Goal: Task Accomplishment & Management: Complete application form

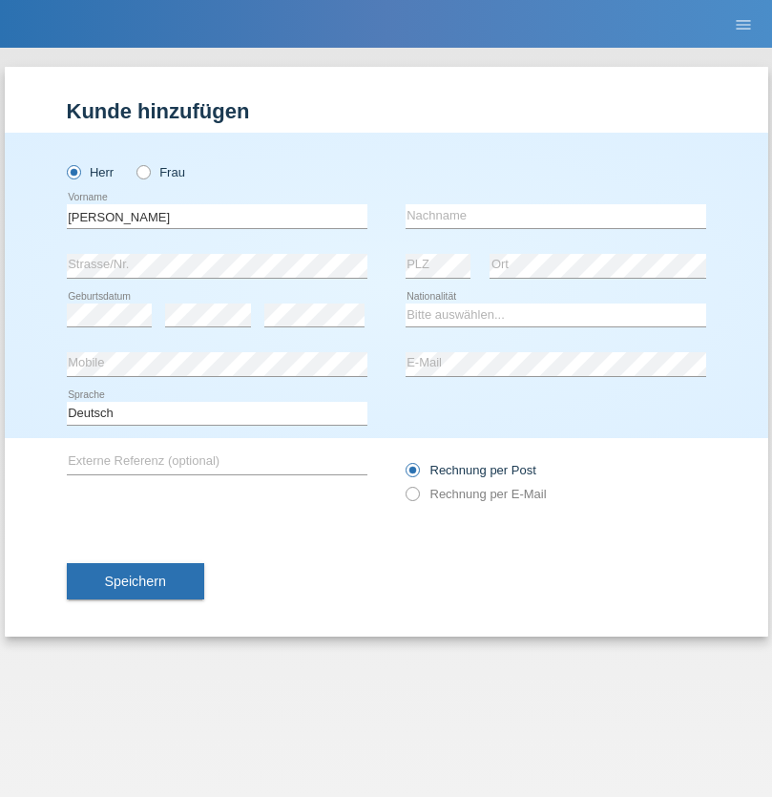
type input "David"
click at [555, 216] on input "text" at bounding box center [556, 216] width 301 height 24
type input "Senn"
select select "CH"
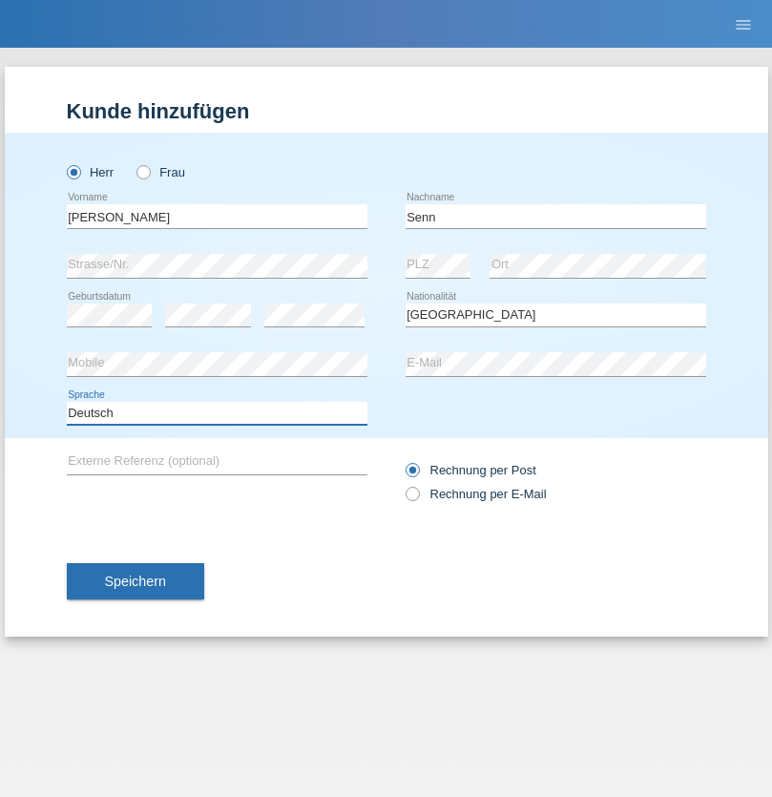
select select "en"
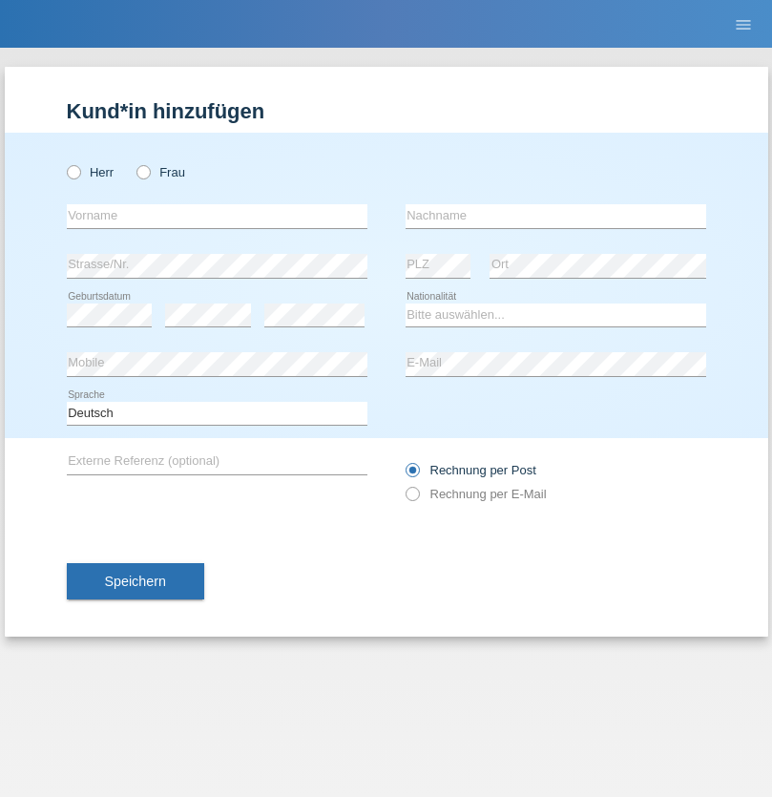
radio input "true"
click at [217, 216] on input "text" at bounding box center [217, 216] width 301 height 24
type input "[PERSON_NAME]"
click at [555, 216] on input "text" at bounding box center [556, 216] width 301 height 24
type input "Kappelmayer"
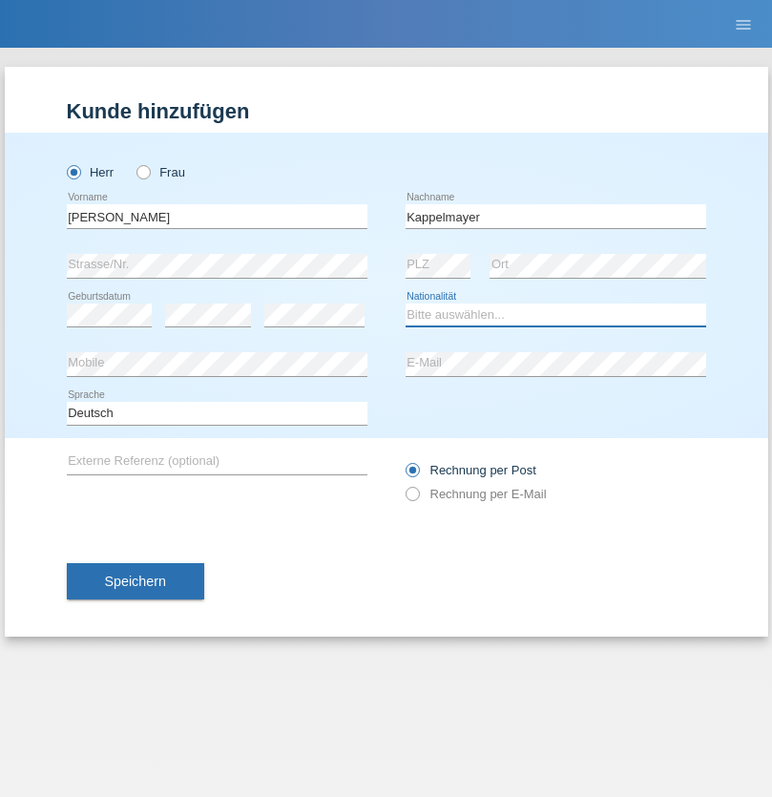
select select "MG"
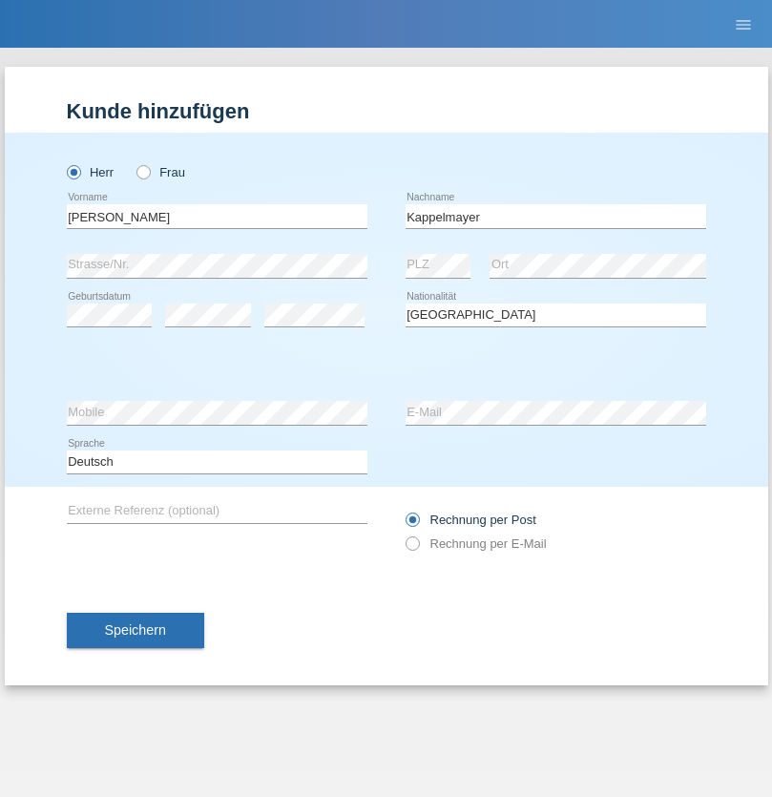
select select "C"
select select "21"
select select "08"
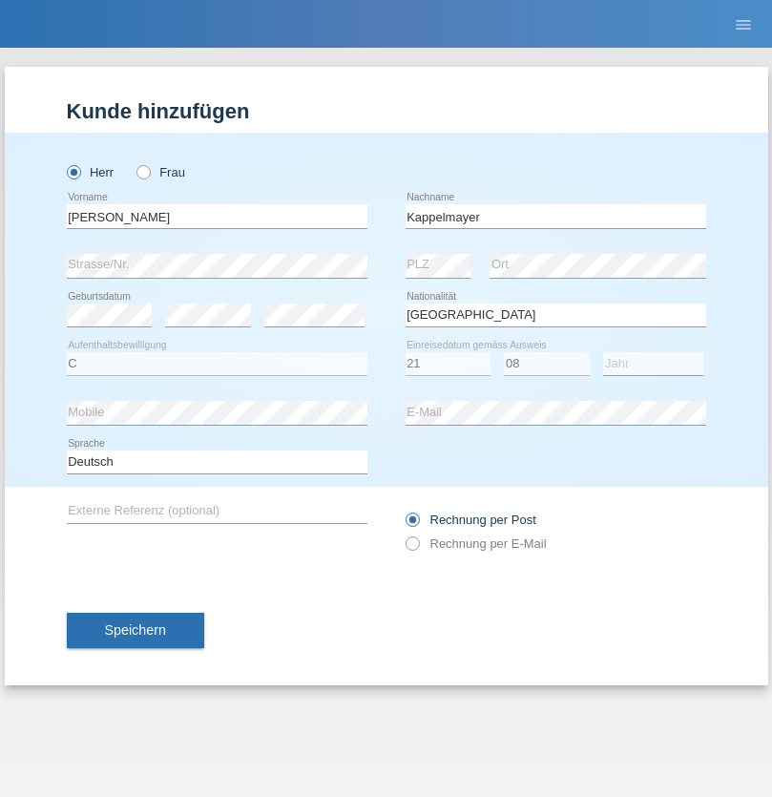
select select "1990"
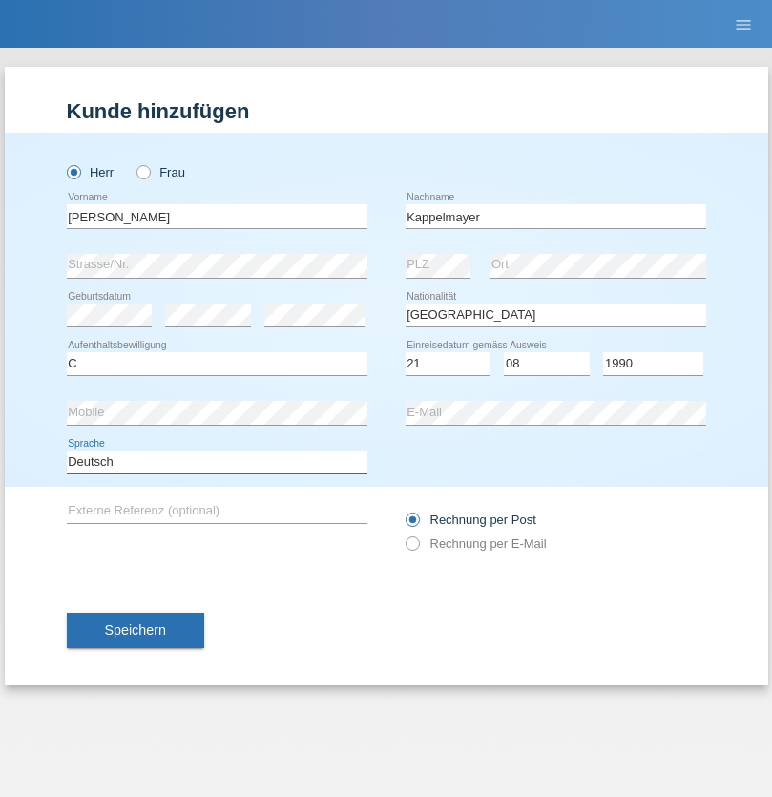
select select "en"
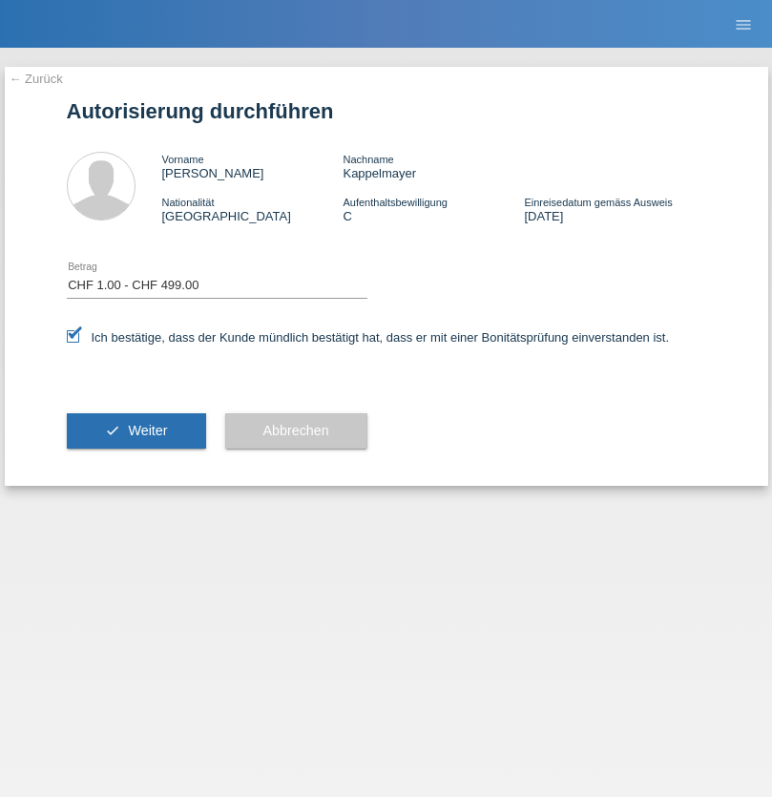
select select "1"
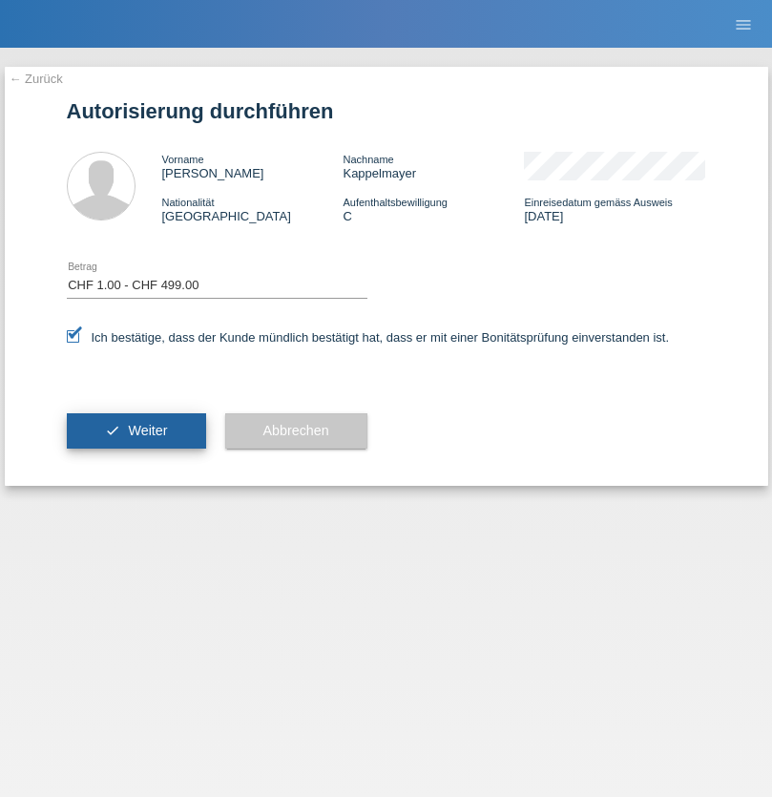
click at [135, 430] on span "Weiter" at bounding box center [147, 430] width 39 height 15
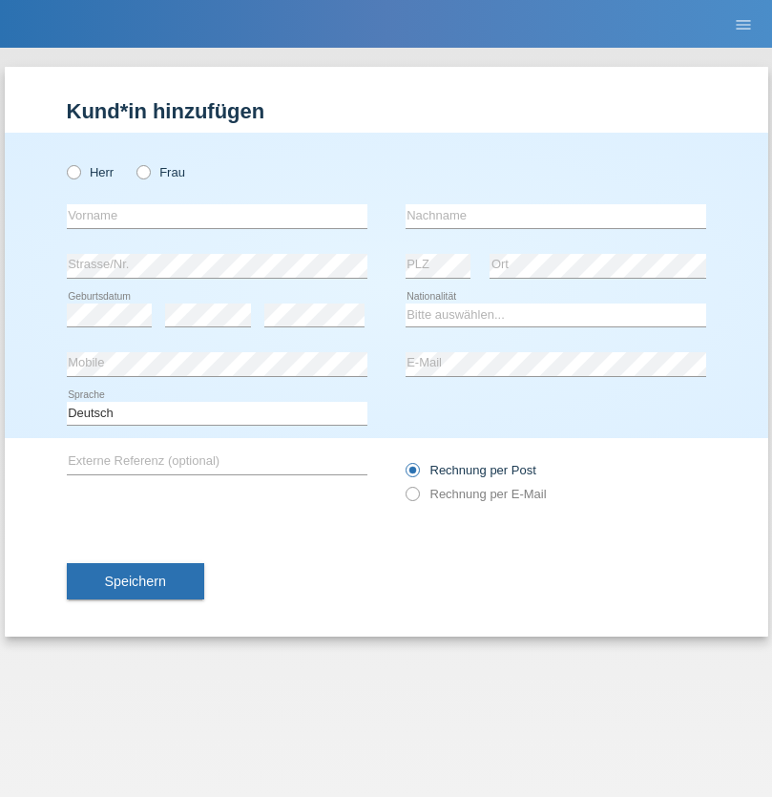
radio input "true"
click at [217, 216] on input "text" at bounding box center [217, 216] width 301 height 24
type input "Moser"
click at [555, 216] on input "text" at bounding box center [556, 216] width 301 height 24
type input "Emely"
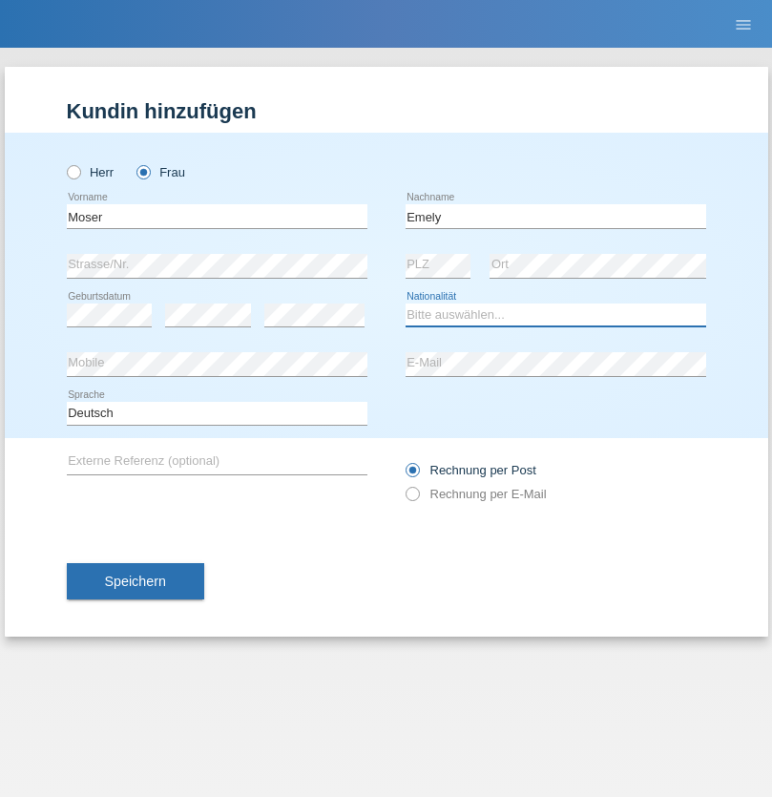
select select "CH"
radio input "true"
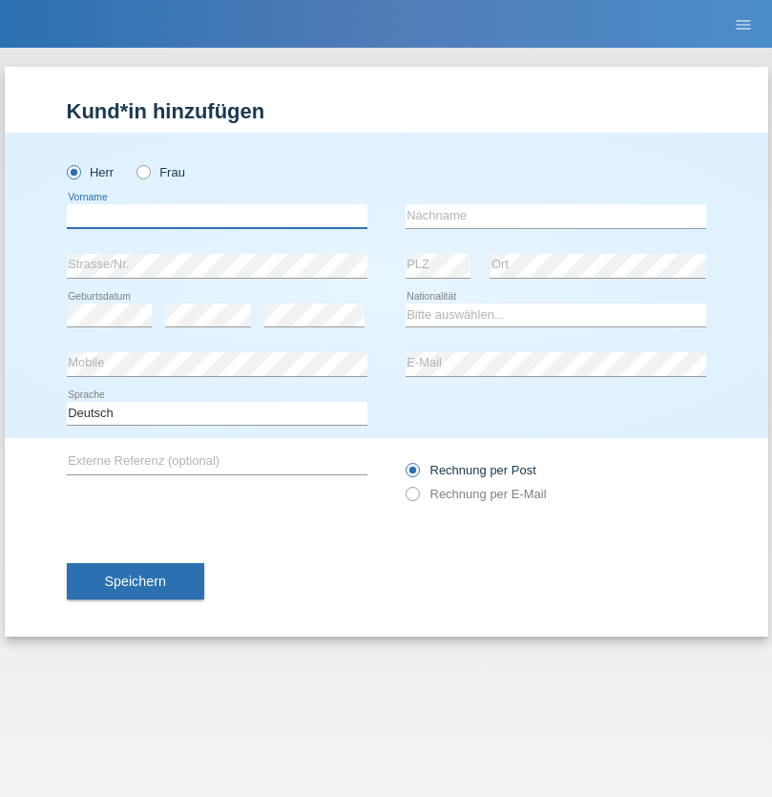
click at [217, 216] on input "text" at bounding box center [217, 216] width 301 height 24
type input "[PERSON_NAME]"
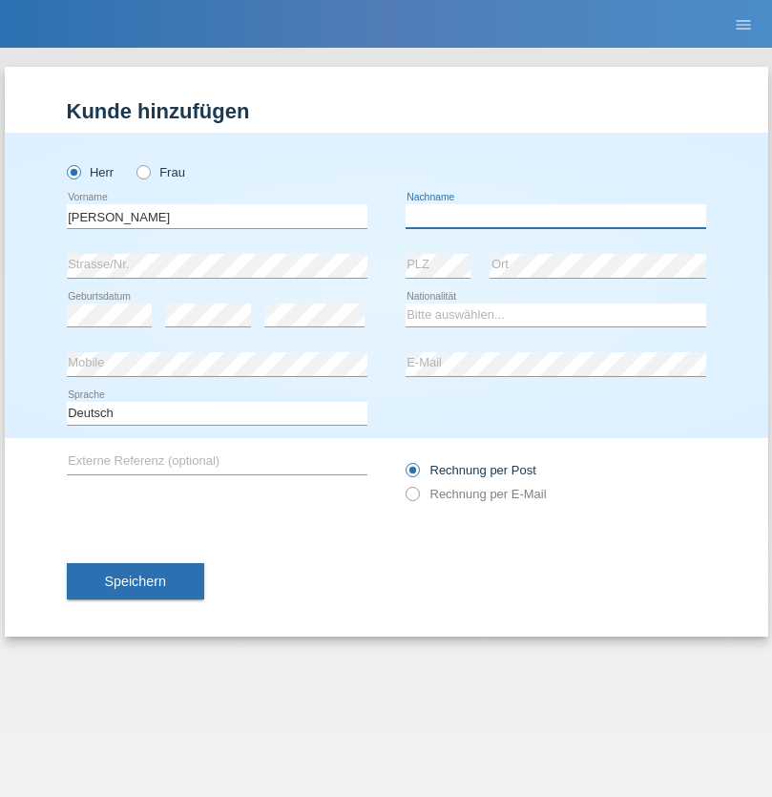
click at [555, 216] on input "text" at bounding box center [556, 216] width 301 height 24
type input "Nemani"
select select "AF"
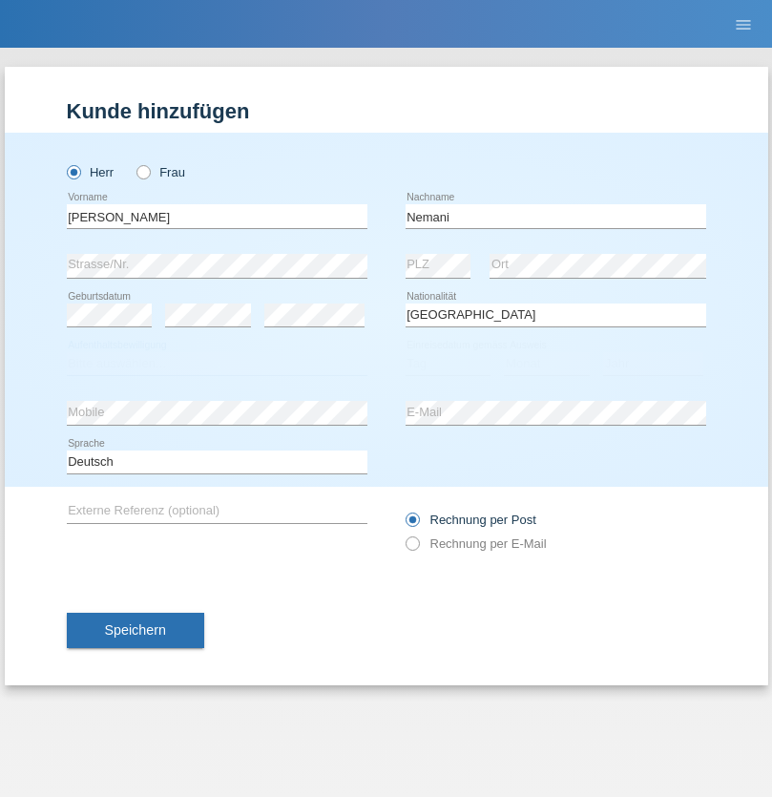
select select "C"
select select "02"
select select "01"
select select "2021"
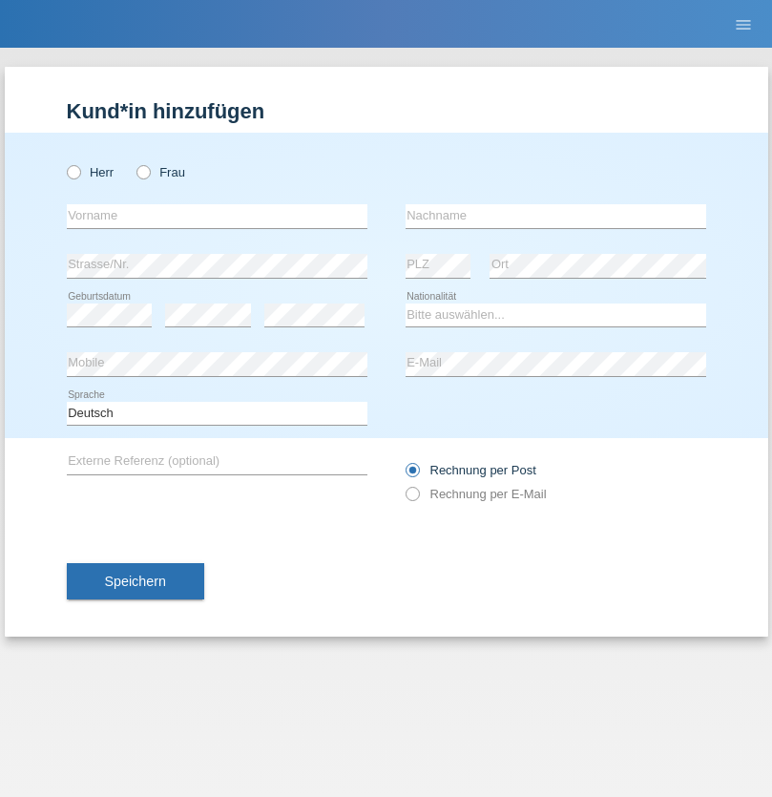
radio input "true"
click at [217, 216] on input "text" at bounding box center [217, 216] width 301 height 24
type input "Besart"
click at [555, 216] on input "text" at bounding box center [556, 216] width 301 height 24
type input "Emiri"
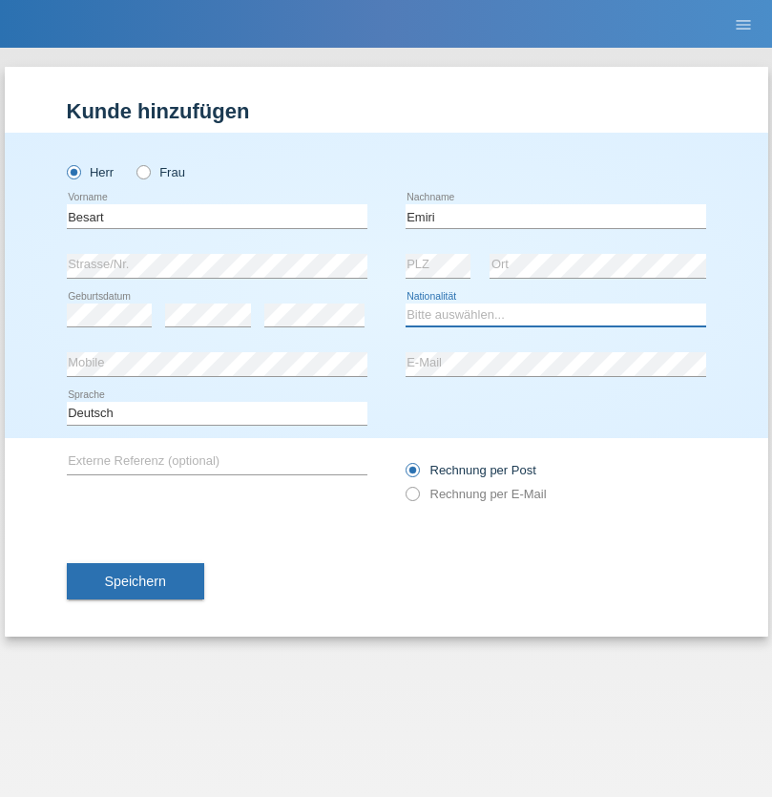
select select "XK"
select select "C"
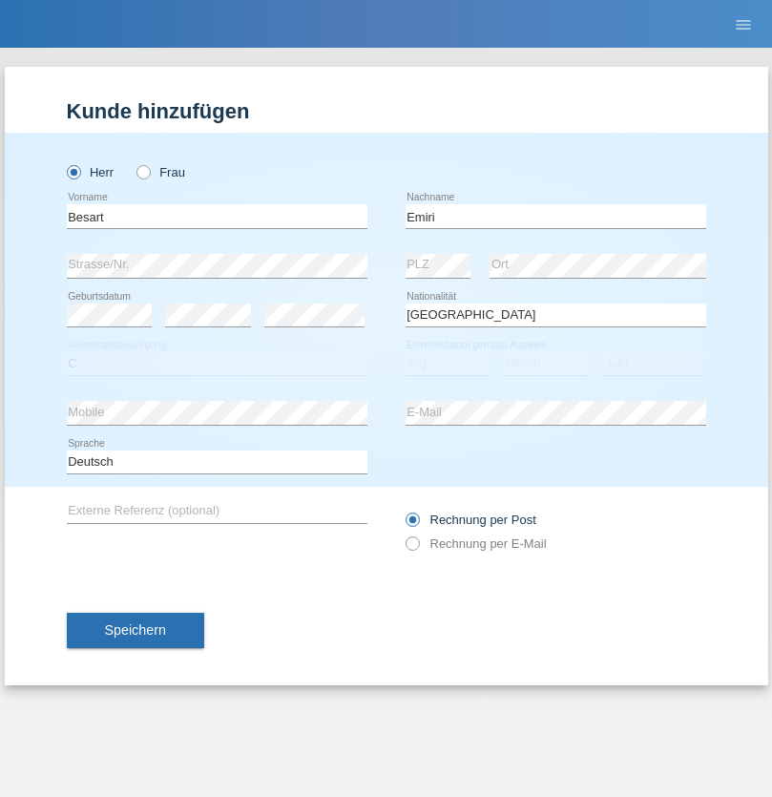
select select "04"
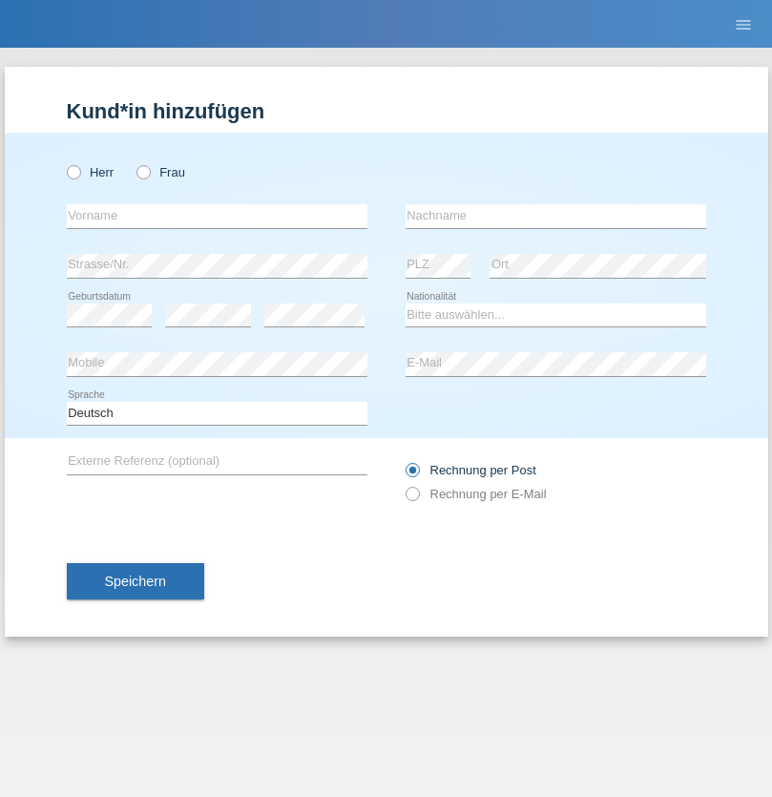
radio input "true"
click at [217, 216] on input "text" at bounding box center [217, 216] width 301 height 24
type input "Camille"
click at [555, 216] on input "text" at bounding box center [556, 216] width 301 height 24
type input "Jacquet"
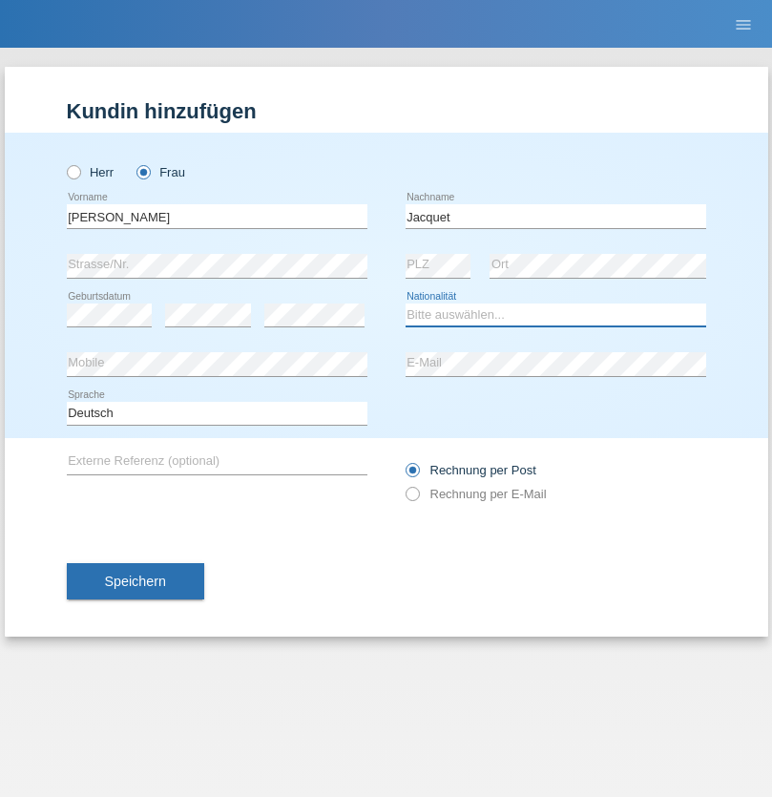
select select "CH"
radio input "true"
select select "DE"
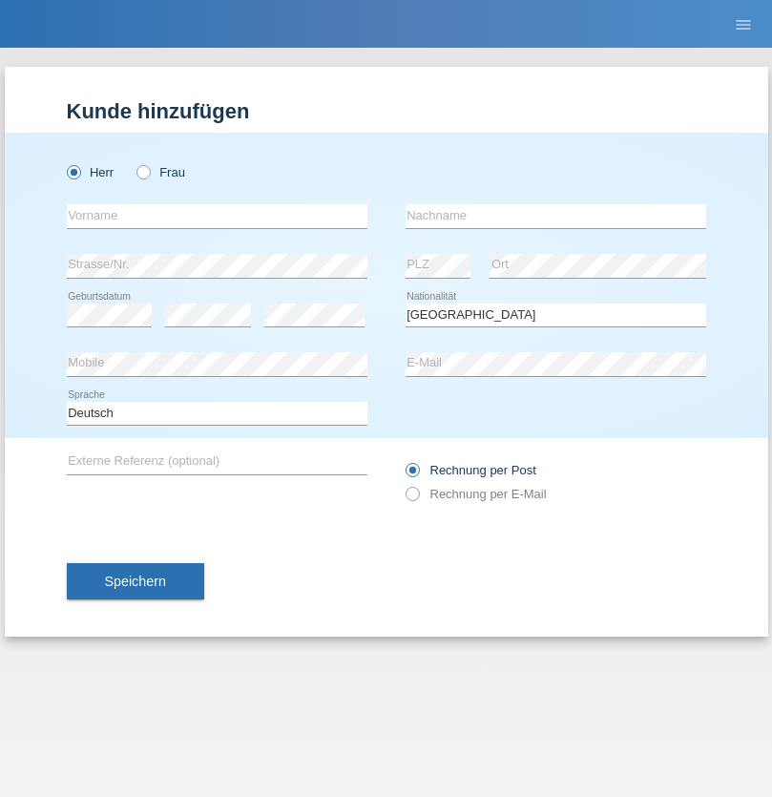
select select "C"
select select "07"
select select "11"
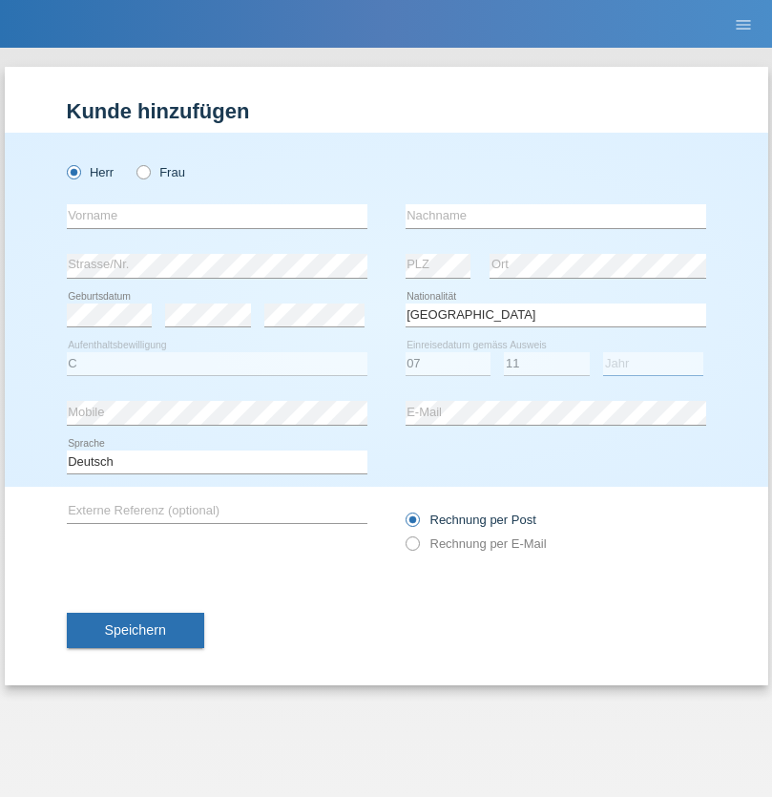
select select "1972"
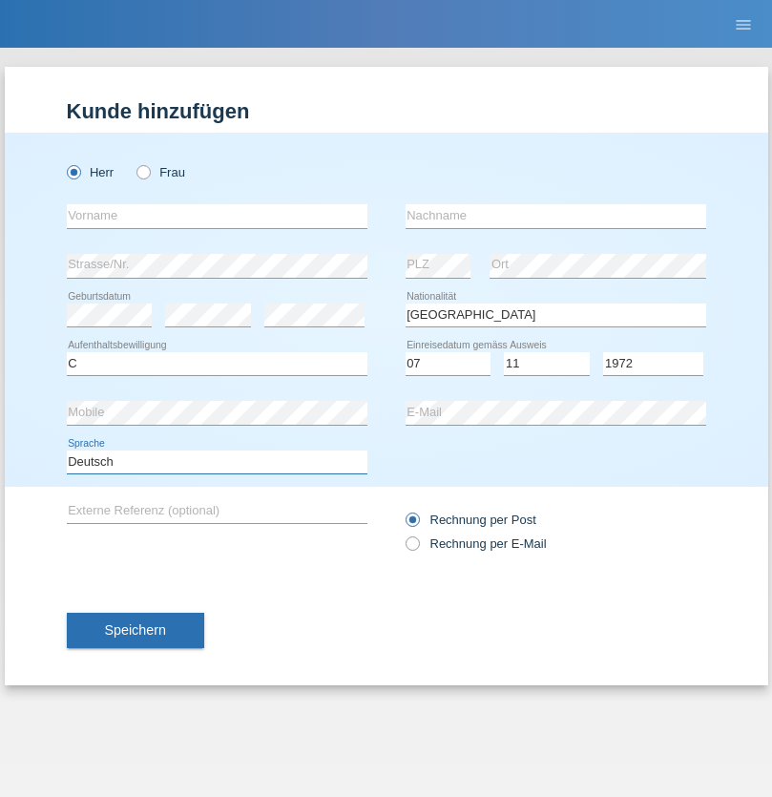
select select "en"
